Goal: Information Seeking & Learning: Learn about a topic

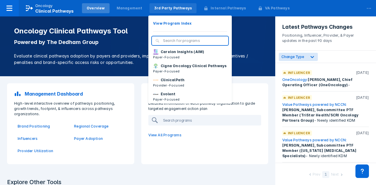
click at [161, 9] on div "3rd Party Pathways" at bounding box center [173, 8] width 38 height 5
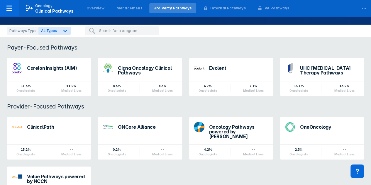
scroll to position [59, 0]
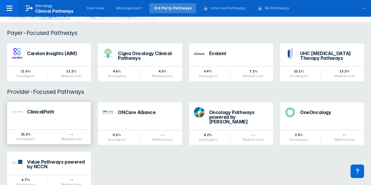
click at [41, 115] on div "ClinicalPath" at bounding box center [56, 113] width 59 height 8
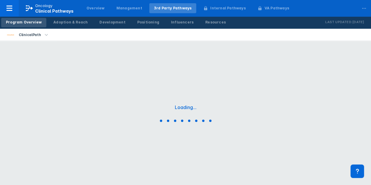
click at [41, 115] on div "Loading..." at bounding box center [185, 114] width 371 height 147
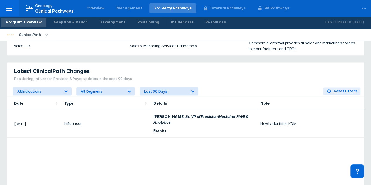
scroll to position [381, 0]
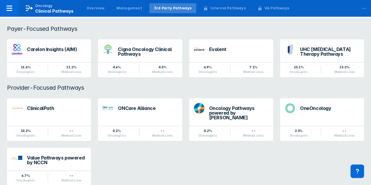
scroll to position [72, 0]
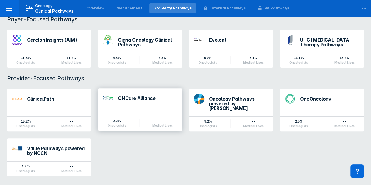
click at [144, 98] on div "ONCare Alliance" at bounding box center [147, 98] width 59 height 5
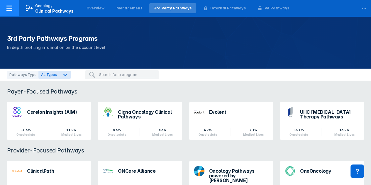
scroll to position [59, 0]
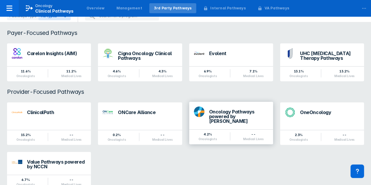
click at [242, 112] on div "Oncology Pathways powered by Dana-Farber" at bounding box center [238, 116] width 59 height 14
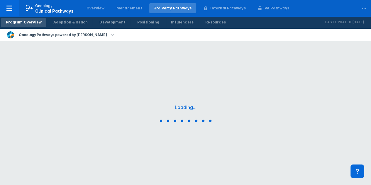
click at [242, 112] on div "Loading..." at bounding box center [185, 114] width 371 height 147
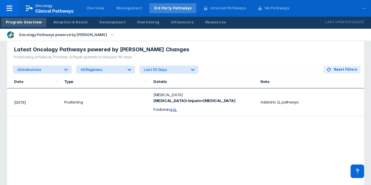
scroll to position [381, 0]
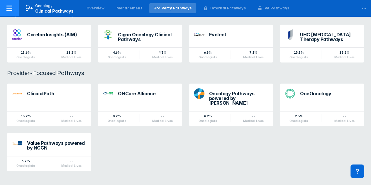
scroll to position [72, 0]
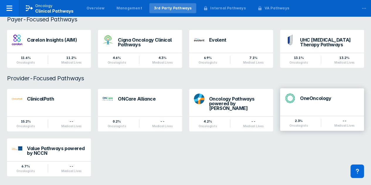
click at [316, 102] on div "OneOncology" at bounding box center [329, 100] width 59 height 8
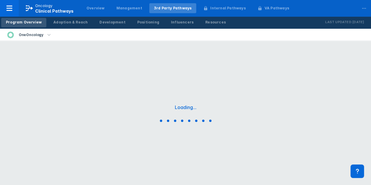
click at [316, 102] on div "Loading..." at bounding box center [185, 114] width 371 height 147
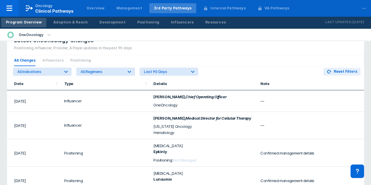
scroll to position [374, 0]
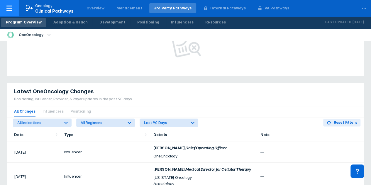
scroll to position [59, 0]
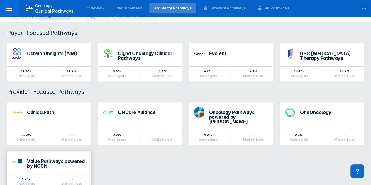
click at [55, 159] on div "Value Pathways powered by NCCN" at bounding box center [56, 163] width 59 height 9
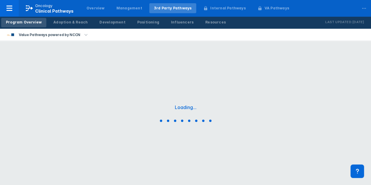
click at [55, 157] on div "Loading..." at bounding box center [185, 114] width 371 height 147
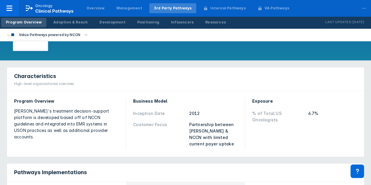
scroll to position [9, 0]
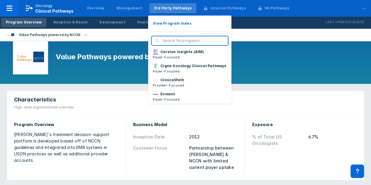
click at [168, 7] on div "3rd Party Pathways" at bounding box center [173, 8] width 38 height 5
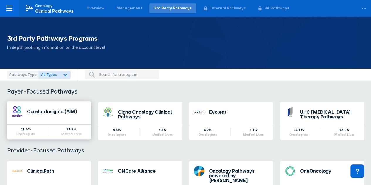
click at [54, 112] on div "Carelon Insights (AIM)" at bounding box center [56, 111] width 59 height 5
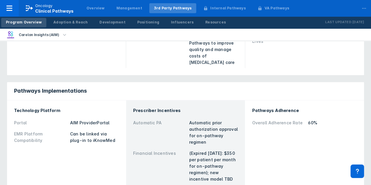
scroll to position [117, 0]
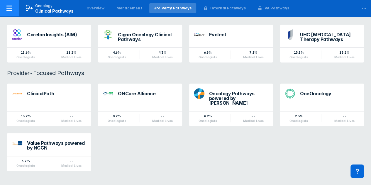
scroll to position [72, 0]
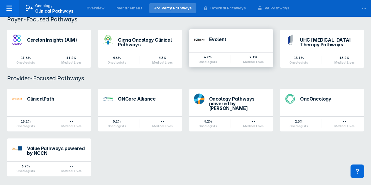
click at [222, 45] on div "Evolent" at bounding box center [231, 39] width 84 height 20
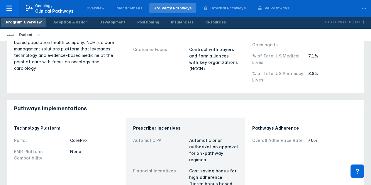
scroll to position [117, 0]
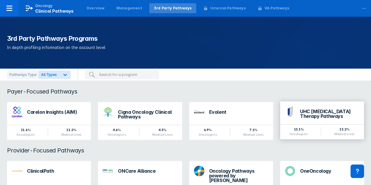
click at [312, 112] on div "UHC Cancer Therapy Pathways" at bounding box center [329, 113] width 59 height 9
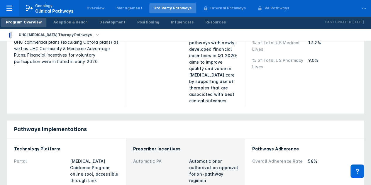
scroll to position [117, 0]
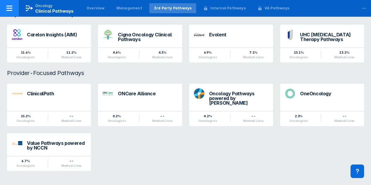
scroll to position [72, 0]
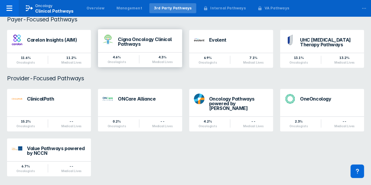
click at [148, 42] on div "Cigna Oncology Clinical Pathways" at bounding box center [147, 41] width 59 height 9
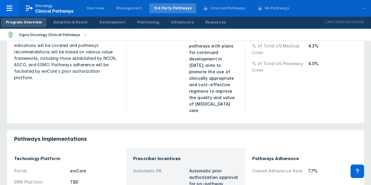
scroll to position [147, 0]
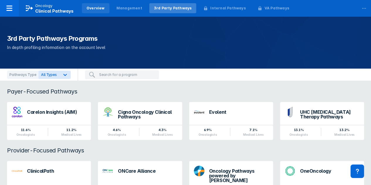
click at [99, 9] on div "Overview" at bounding box center [96, 8] width 18 height 5
